Goal: Find specific page/section: Find specific page/section

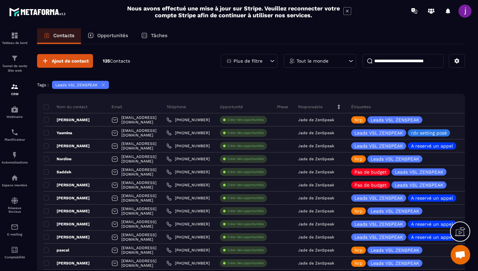
click at [419, 65] on input at bounding box center [403, 61] width 81 height 14
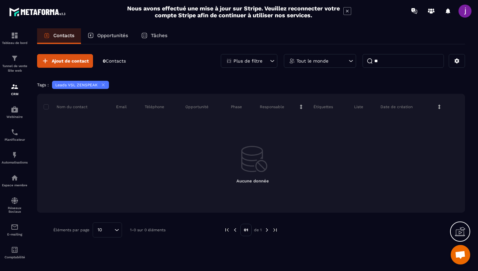
type input "*"
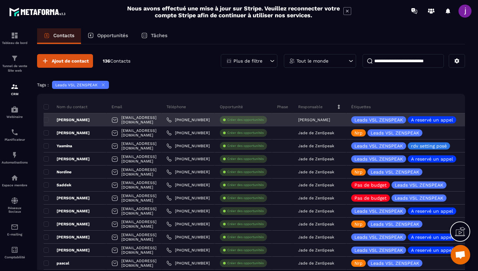
click at [94, 119] on div "Myriam Chelly" at bounding box center [75, 119] width 63 height 13
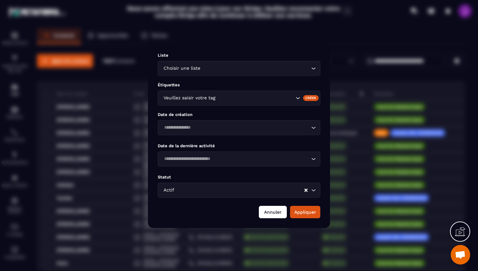
click at [278, 215] on button "Annuler" at bounding box center [273, 212] width 28 height 12
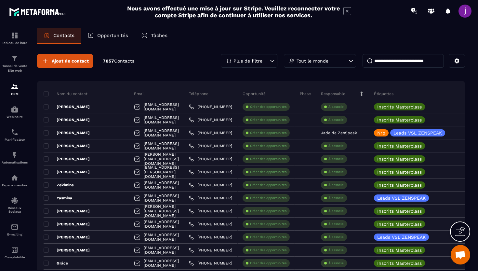
click at [391, 63] on input at bounding box center [403, 61] width 81 height 14
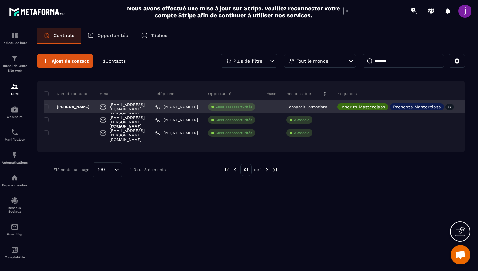
type input "*******"
click at [95, 108] on div "[PERSON_NAME]" at bounding box center [69, 106] width 51 height 13
